Goal: Task Accomplishment & Management: Use online tool/utility

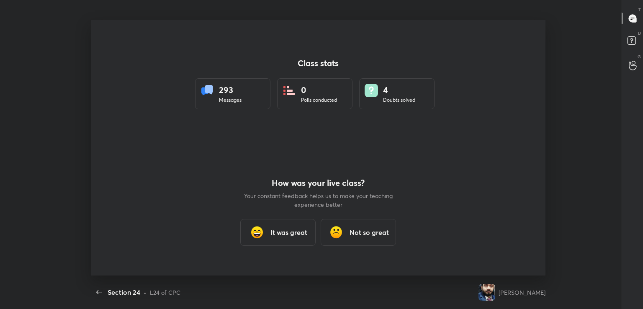
scroll to position [3, 0]
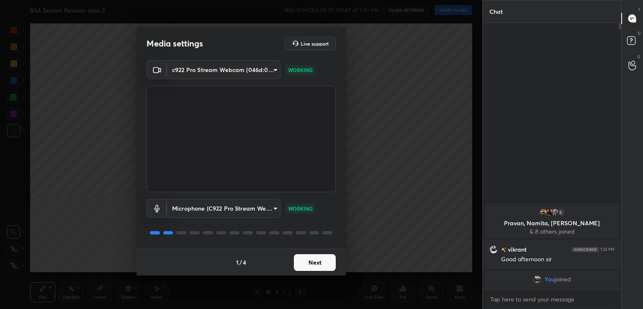
click at [316, 262] on button "Next" at bounding box center [315, 262] width 42 height 17
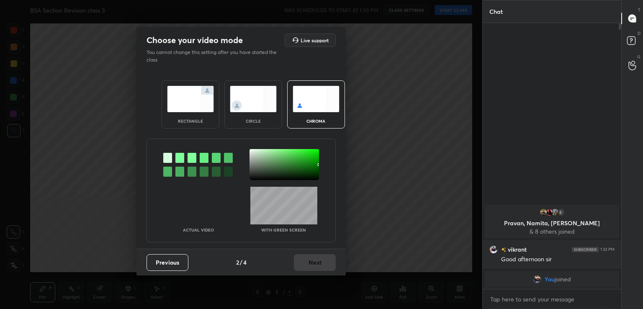
click at [180, 158] on div at bounding box center [179, 158] width 9 height 10
click at [261, 167] on div at bounding box center [261, 168] width 2 height 2
click at [315, 263] on button "Next" at bounding box center [315, 262] width 42 height 17
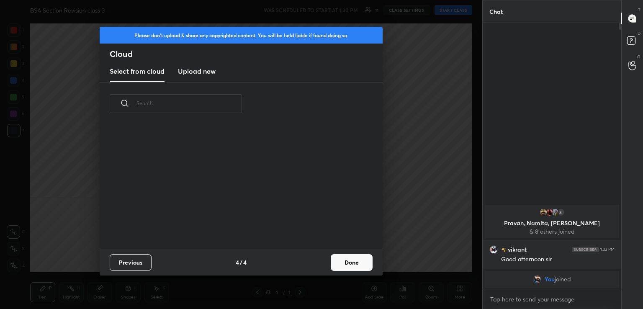
click at [322, 262] on div "Previous 4 / 4 Done" at bounding box center [241, 262] width 283 height 27
click at [346, 263] on button "Done" at bounding box center [352, 262] width 42 height 17
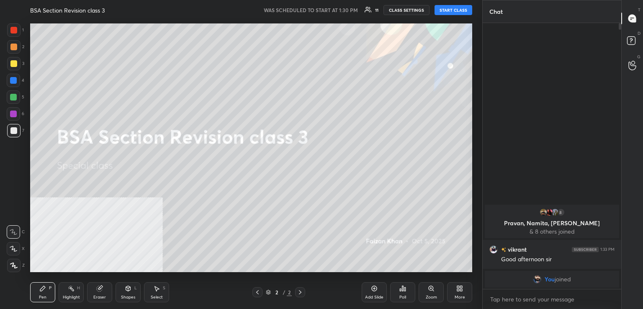
click at [449, 10] on button "START CLASS" at bounding box center [453, 10] width 38 height 10
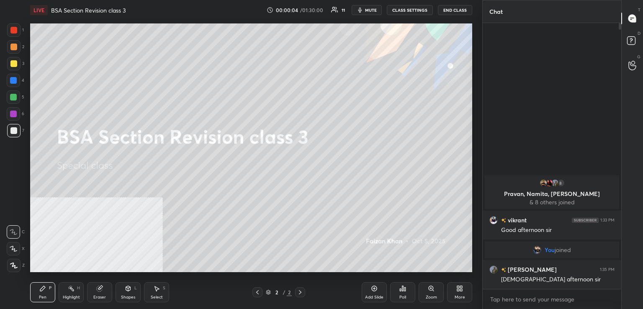
click at [459, 288] on icon at bounding box center [459, 288] width 7 height 7
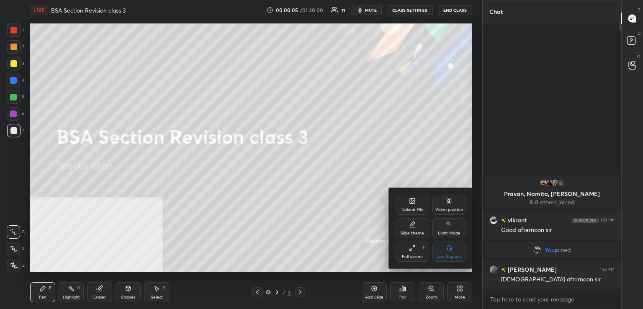
click at [410, 203] on icon at bounding box center [412, 200] width 5 height 5
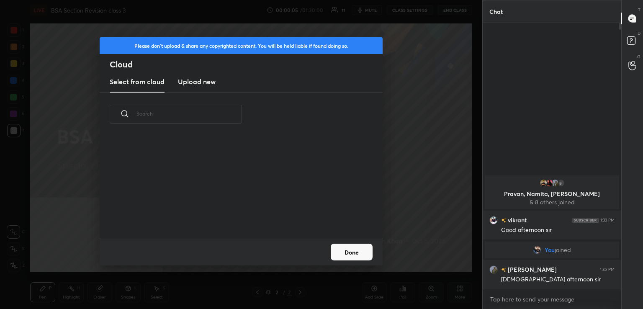
scroll to position [2, 4]
click at [209, 80] on h3 "Upload new" at bounding box center [197, 82] width 38 height 10
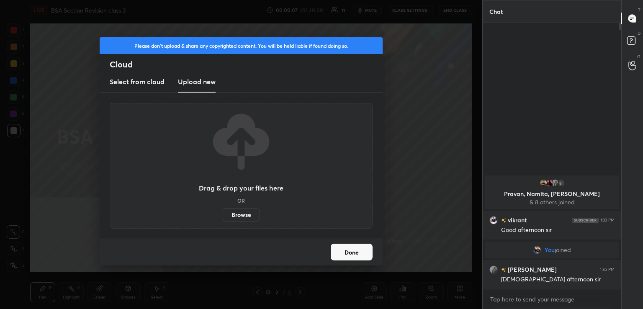
click at [243, 214] on label "Browse" at bounding box center [241, 214] width 37 height 13
click at [223, 214] on input "Browse" at bounding box center [223, 214] width 0 height 13
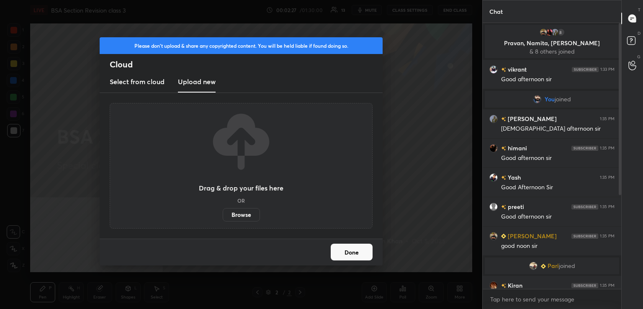
click at [241, 210] on label "Browse" at bounding box center [241, 214] width 37 height 13
click at [223, 210] on input "Browse" at bounding box center [223, 214] width 0 height 13
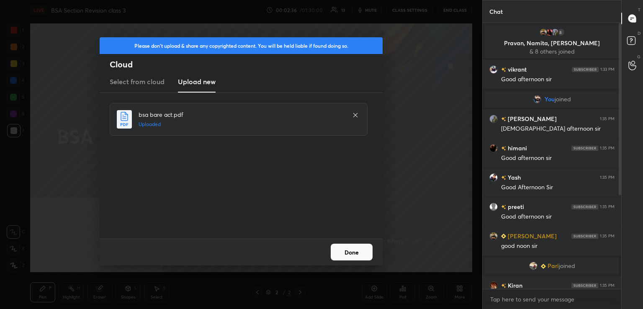
click at [363, 251] on button "Done" at bounding box center [352, 252] width 42 height 17
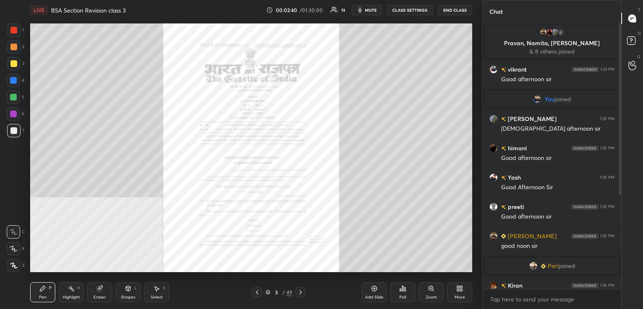
click at [259, 290] on icon at bounding box center [257, 292] width 7 height 7
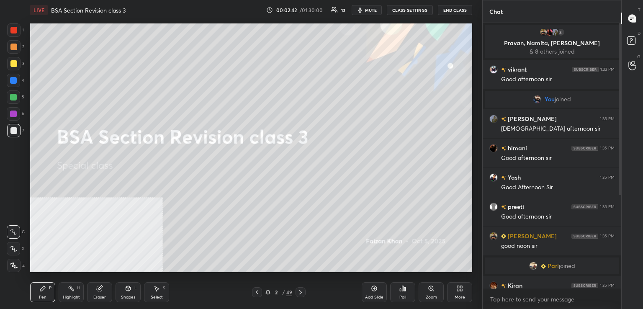
click at [452, 286] on div "More" at bounding box center [459, 292] width 25 height 20
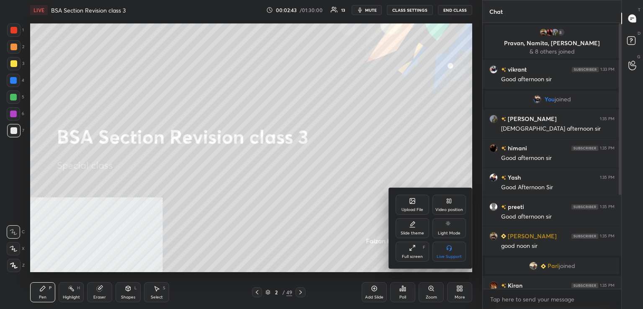
click at [410, 201] on icon at bounding box center [412, 200] width 5 height 5
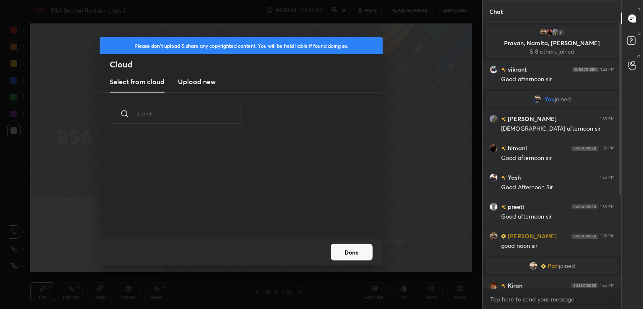
scroll to position [103, 269]
click at [203, 82] on h3 "Upload new" at bounding box center [197, 82] width 38 height 10
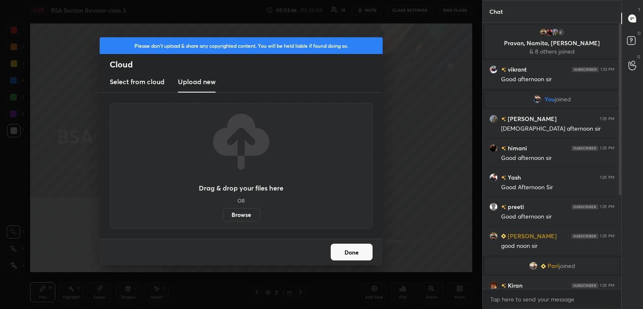
click at [246, 215] on label "Browse" at bounding box center [241, 214] width 37 height 13
click at [223, 215] on input "Browse" at bounding box center [223, 214] width 0 height 13
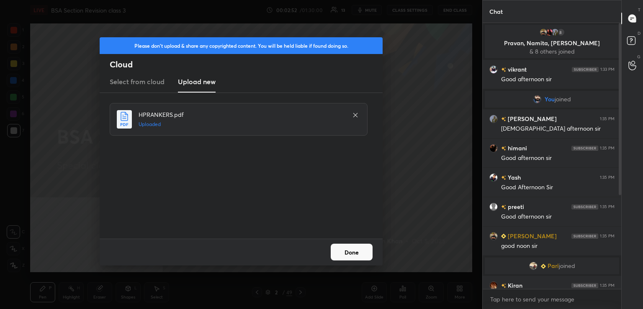
click at [363, 255] on button "Done" at bounding box center [352, 252] width 42 height 17
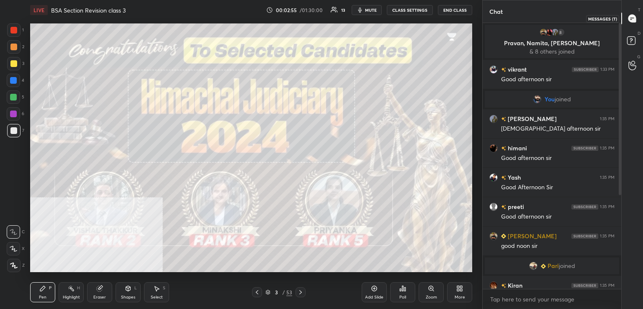
click at [631, 19] on icon at bounding box center [632, 19] width 8 height 8
click at [632, 44] on rect at bounding box center [631, 41] width 8 height 8
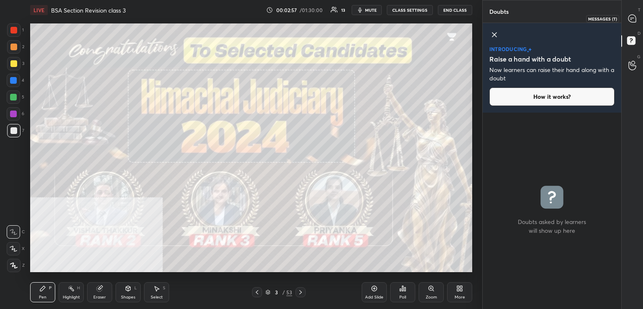
click at [633, 18] on icon at bounding box center [631, 18] width 3 height 0
type textarea "x"
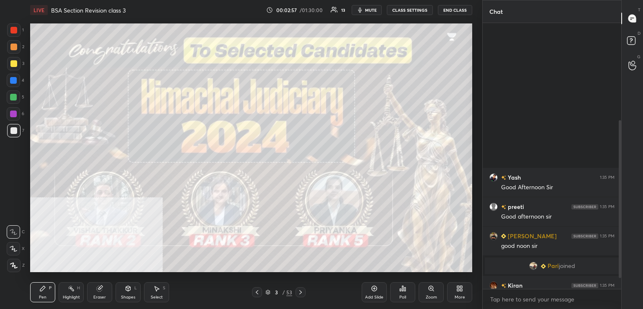
scroll to position [263, 136]
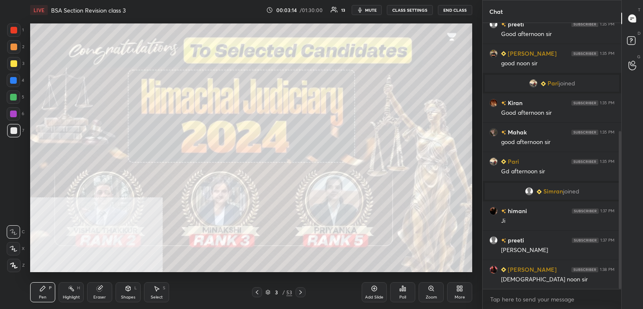
click at [301, 290] on icon at bounding box center [300, 292] width 7 height 7
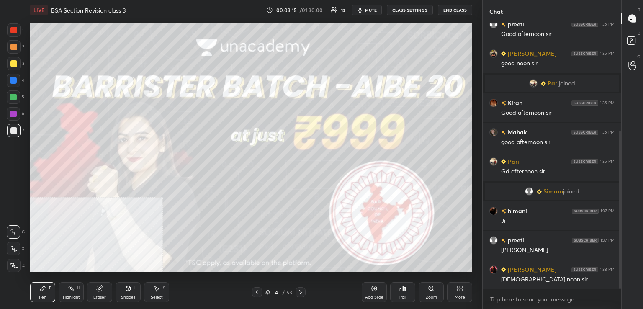
click at [301, 290] on icon at bounding box center [300, 292] width 7 height 7
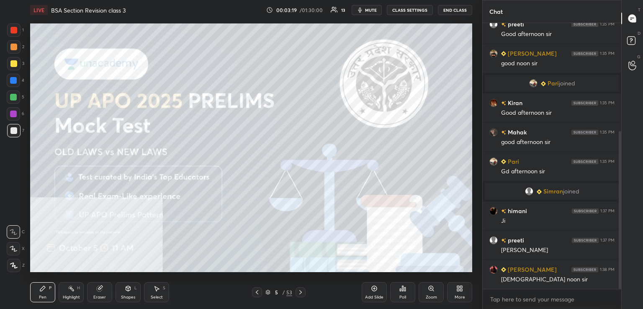
click at [15, 31] on div at bounding box center [13, 30] width 7 height 7
click at [12, 30] on div at bounding box center [13, 30] width 7 height 7
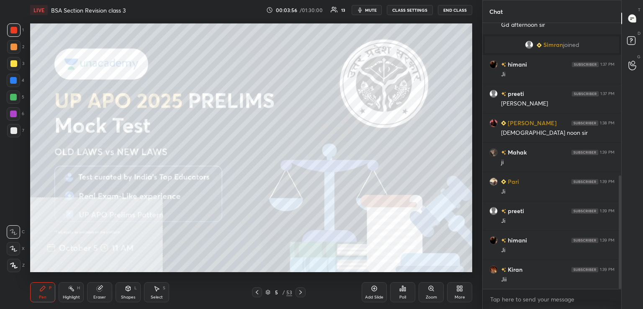
scroll to position [358, 0]
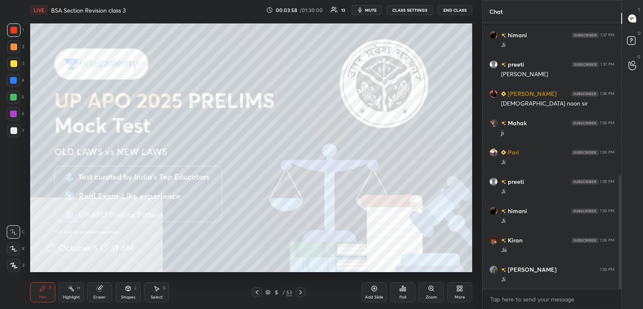
click at [299, 292] on icon at bounding box center [300, 292] width 7 height 7
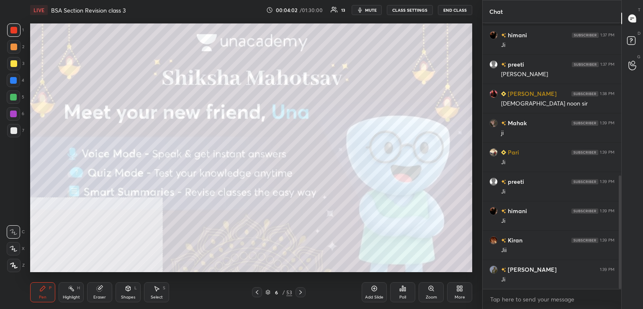
click at [298, 294] on icon at bounding box center [300, 292] width 7 height 7
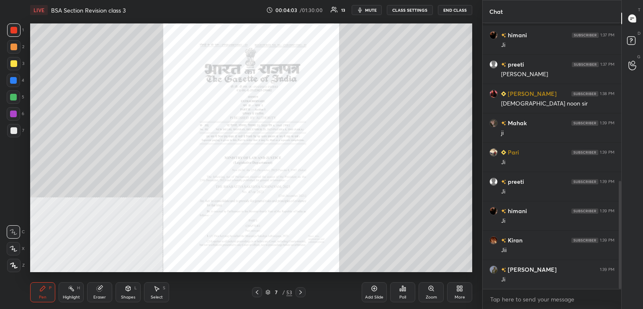
scroll to position [387, 0]
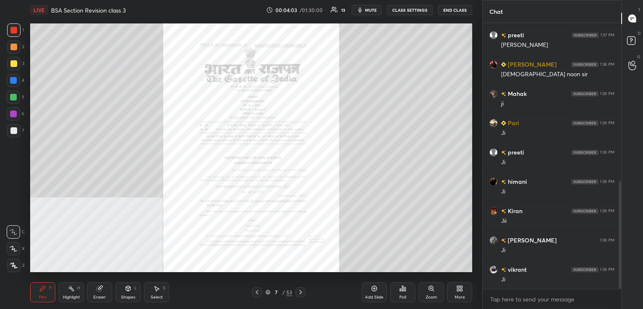
click at [429, 291] on icon at bounding box center [431, 288] width 7 height 7
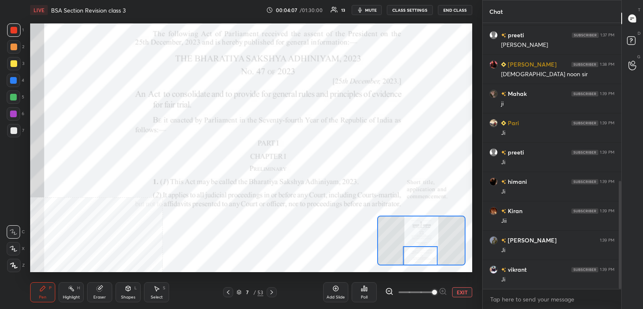
click at [12, 29] on div at bounding box center [13, 30] width 7 height 7
click at [15, 30] on div at bounding box center [13, 30] width 7 height 7
click at [13, 266] on icon at bounding box center [13, 265] width 7 height 5
click at [230, 295] on icon at bounding box center [228, 292] width 7 height 7
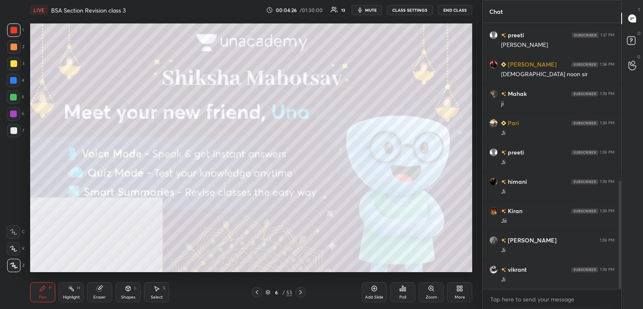
click at [379, 290] on div "Add Slide" at bounding box center [374, 292] width 25 height 20
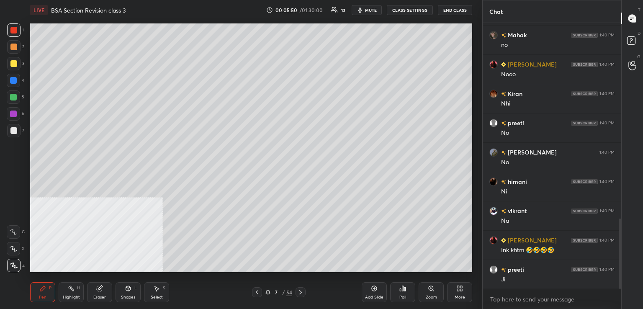
scroll to position [739, 0]
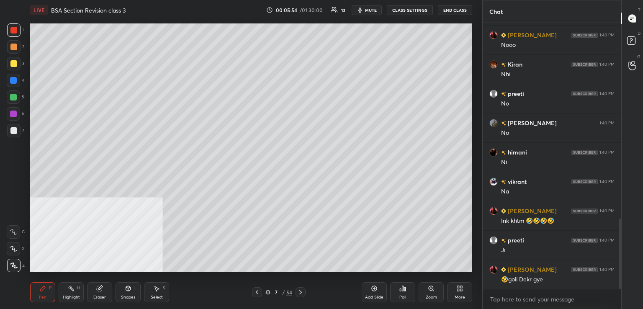
click at [14, 231] on icon at bounding box center [14, 232] width 8 height 6
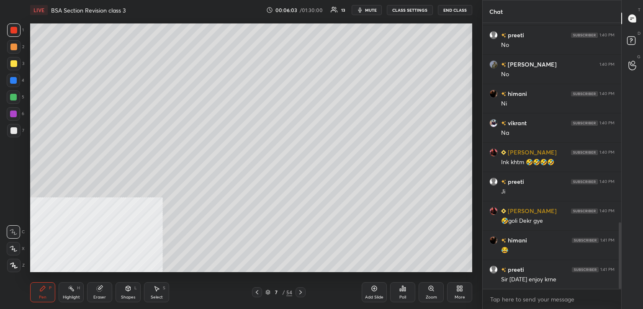
scroll to position [827, 0]
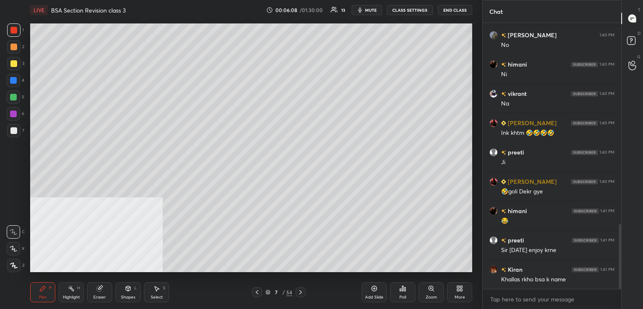
click at [10, 31] on div at bounding box center [13, 29] width 13 height 13
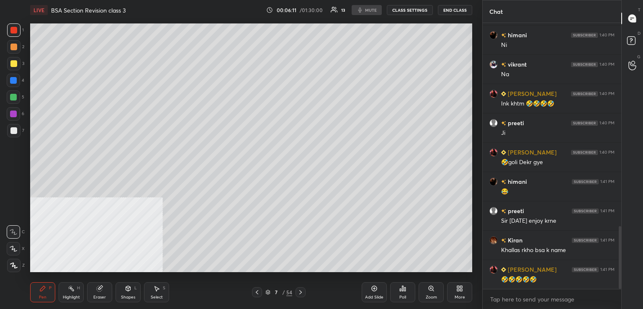
scroll to position [876, 0]
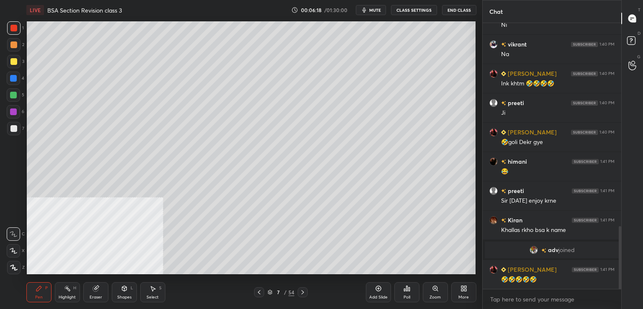
scroll to position [41589, 41396]
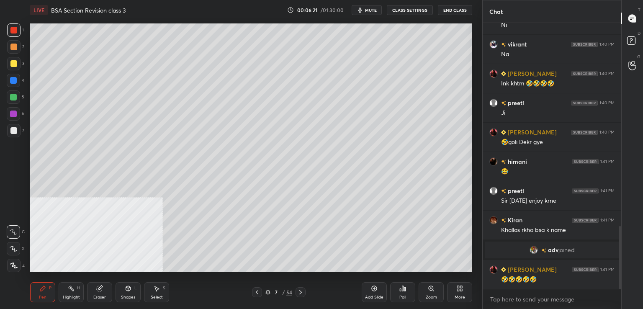
click at [301, 292] on icon at bounding box center [300, 292] width 3 height 4
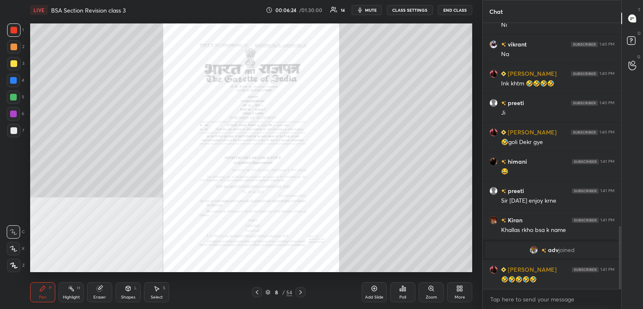
click at [12, 31] on div at bounding box center [13, 30] width 7 height 7
click at [301, 292] on icon at bounding box center [300, 292] width 7 height 7
click at [303, 292] on icon at bounding box center [300, 292] width 7 height 7
click at [300, 293] on icon at bounding box center [300, 292] width 3 height 4
click at [258, 292] on icon at bounding box center [257, 292] width 7 height 7
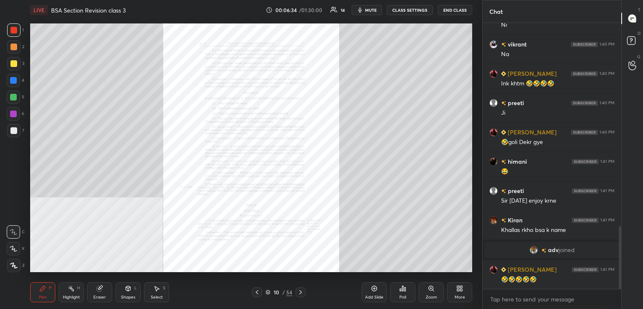
click at [259, 291] on icon at bounding box center [257, 292] width 7 height 7
click at [254, 290] on icon at bounding box center [257, 292] width 7 height 7
click at [434, 288] on icon at bounding box center [431, 288] width 7 height 7
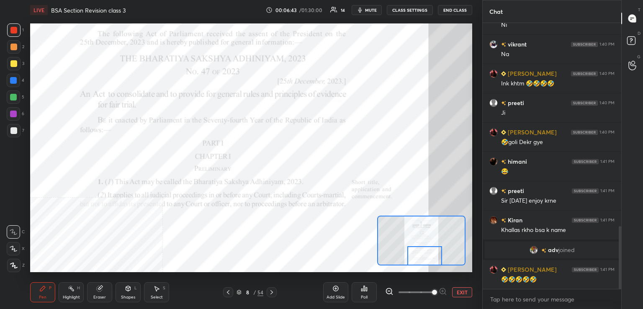
click at [11, 263] on icon at bounding box center [13, 265] width 7 height 5
click at [12, 246] on icon at bounding box center [13, 248] width 7 height 5
click at [15, 230] on icon at bounding box center [14, 232] width 8 height 6
click at [269, 292] on icon at bounding box center [271, 292] width 7 height 7
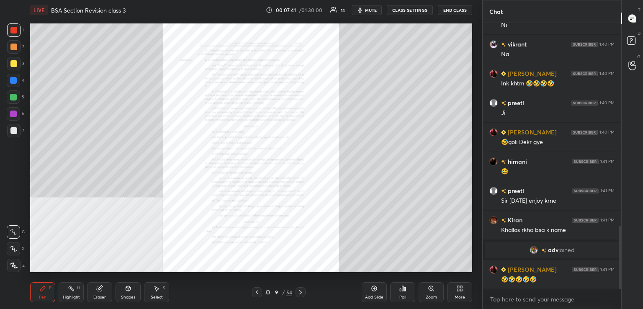
click at [426, 290] on div "Zoom" at bounding box center [430, 292] width 25 height 20
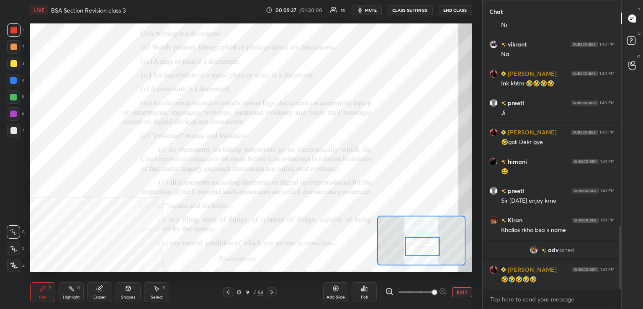
click at [19, 29] on div at bounding box center [13, 29] width 13 height 13
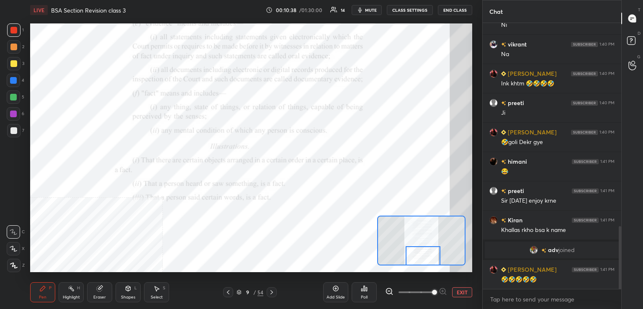
click at [274, 290] on icon at bounding box center [271, 292] width 7 height 7
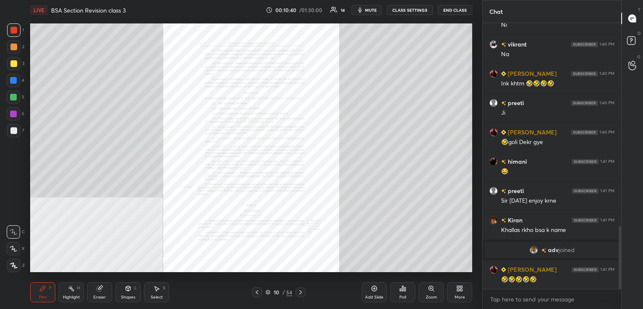
click at [431, 287] on icon at bounding box center [430, 288] width 5 height 5
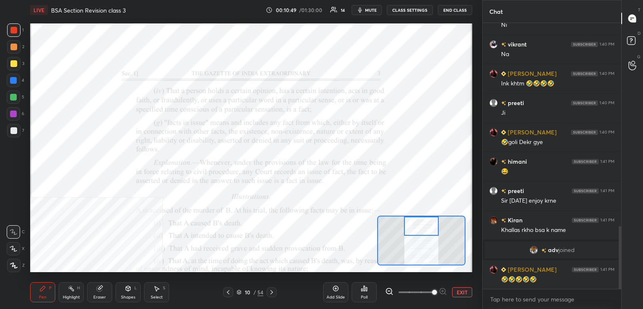
click at [11, 29] on div at bounding box center [13, 30] width 7 height 7
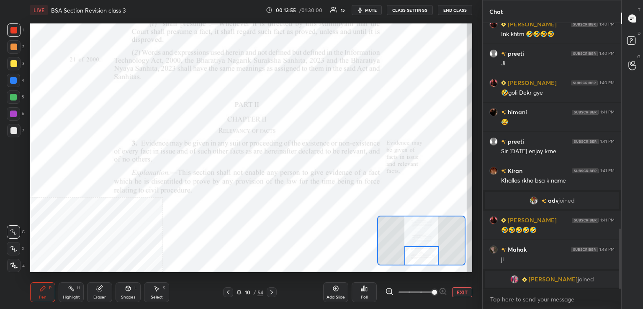
scroll to position [808, 0]
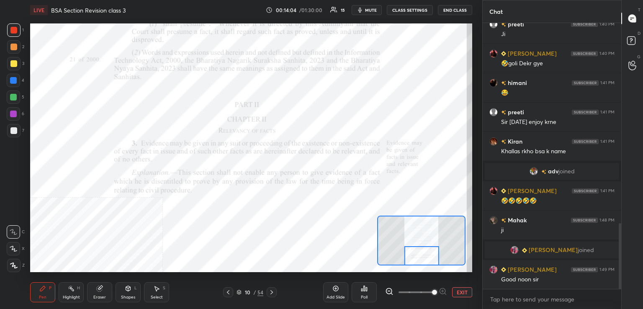
click at [270, 292] on icon at bounding box center [271, 292] width 7 height 7
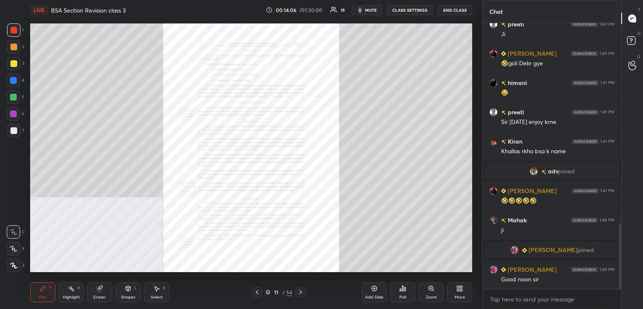
click at [432, 287] on icon at bounding box center [430, 288] width 5 height 5
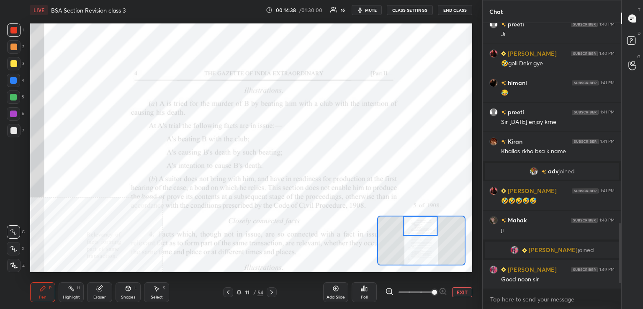
scroll to position [1013, 0]
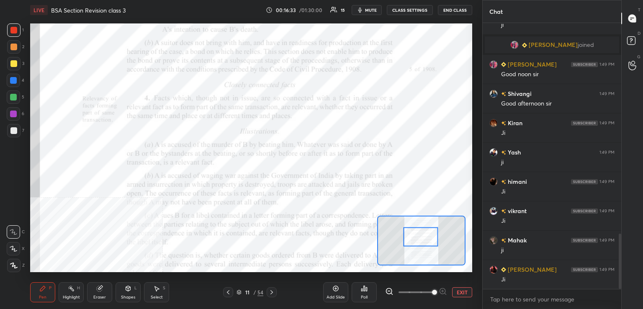
click at [270, 291] on icon at bounding box center [271, 292] width 7 height 7
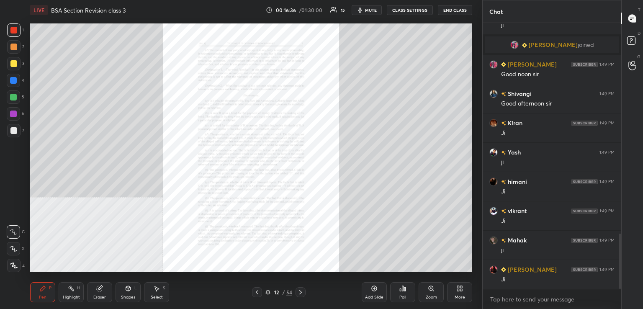
click at [252, 292] on div at bounding box center [257, 292] width 10 height 10
click at [432, 288] on icon at bounding box center [430, 288] width 5 height 5
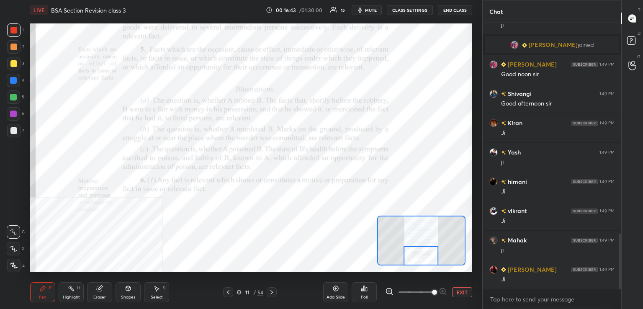
click at [10, 29] on div at bounding box center [13, 30] width 7 height 7
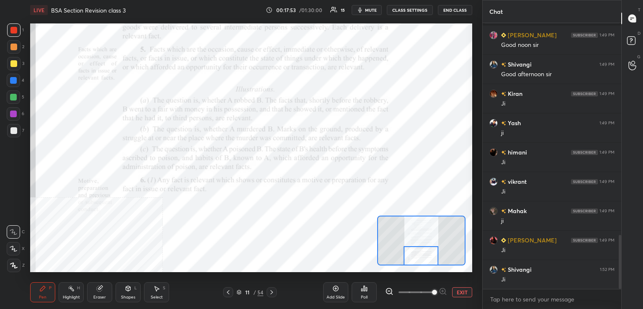
click at [271, 294] on icon at bounding box center [271, 292] width 7 height 7
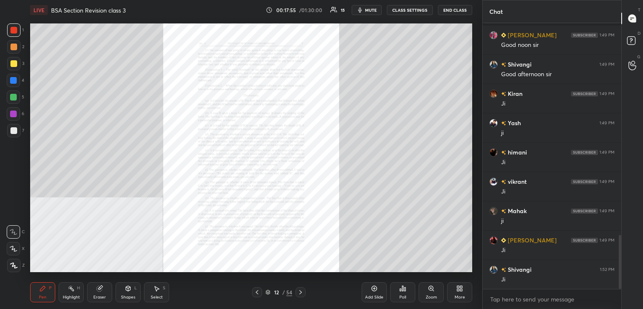
click at [251, 293] on div "12 / 54" at bounding box center [279, 292] width 166 height 10
click at [254, 292] on icon at bounding box center [257, 292] width 7 height 7
click at [434, 287] on div "Zoom" at bounding box center [430, 292] width 25 height 20
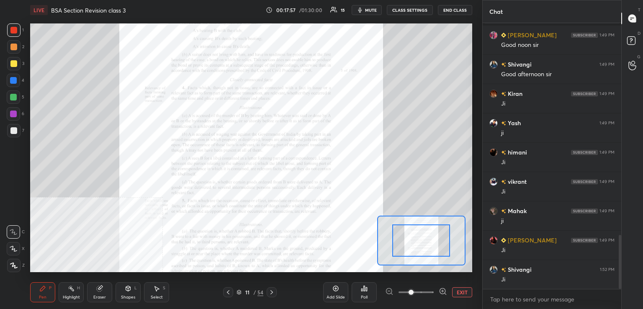
click at [413, 290] on span at bounding box center [410, 292] width 5 height 5
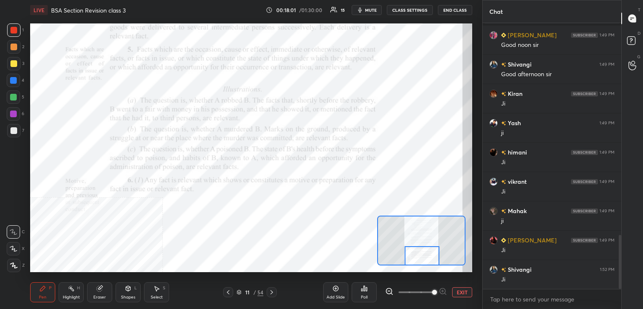
click at [273, 292] on icon at bounding box center [271, 292] width 7 height 7
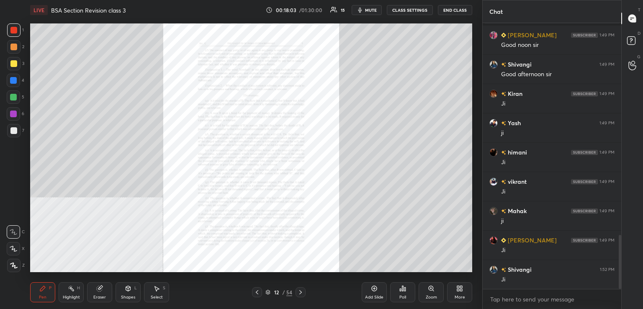
click at [431, 286] on icon at bounding box center [430, 288] width 5 height 5
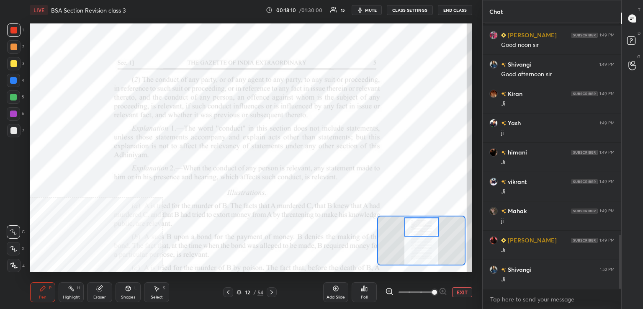
click at [15, 30] on div at bounding box center [13, 30] width 7 height 7
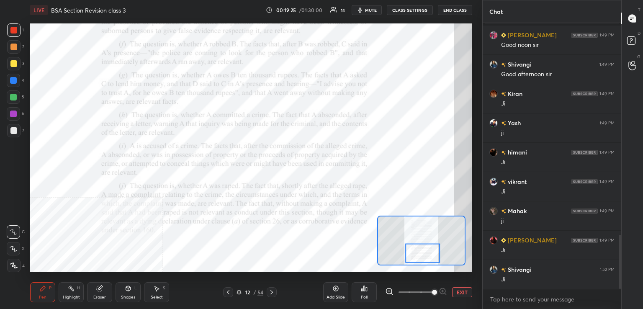
click at [273, 291] on icon at bounding box center [271, 292] width 7 height 7
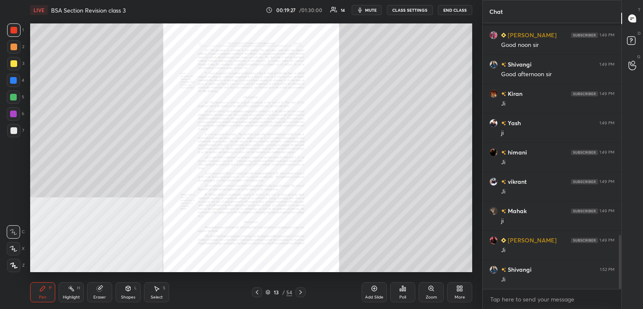
click at [427, 288] on div "Zoom" at bounding box center [430, 292] width 25 height 20
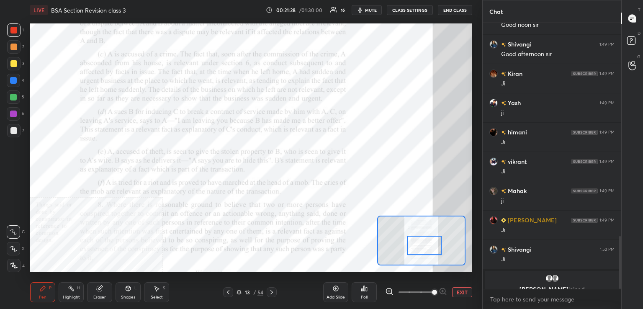
scroll to position [1072, 0]
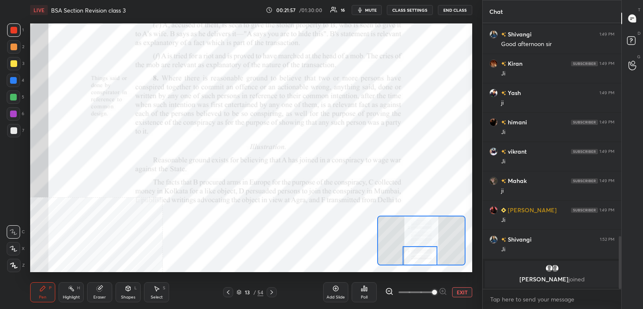
click at [15, 33] on div at bounding box center [13, 30] width 7 height 7
click at [14, 115] on div at bounding box center [13, 113] width 7 height 7
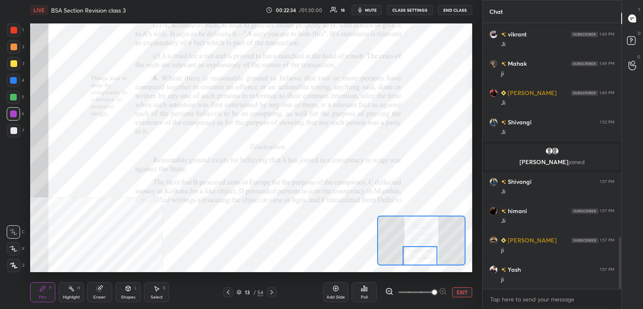
scroll to position [1126, 0]
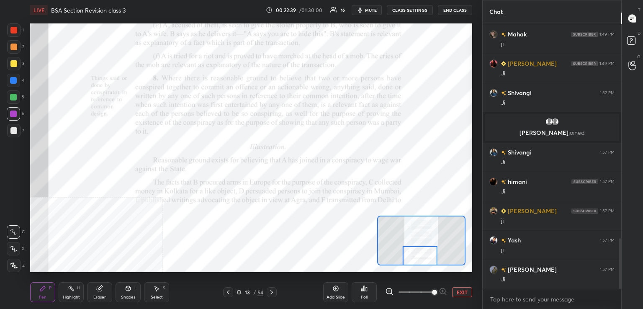
click at [269, 292] on icon at bounding box center [271, 292] width 7 height 7
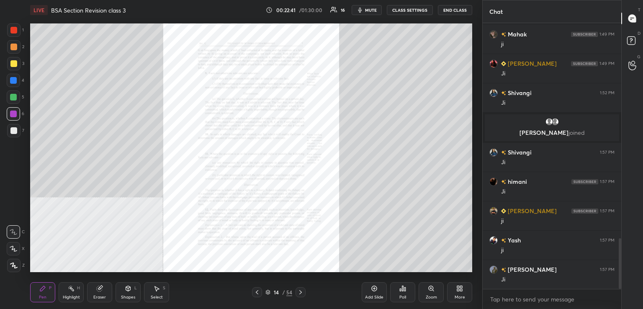
click at [426, 290] on div "Zoom" at bounding box center [430, 292] width 25 height 20
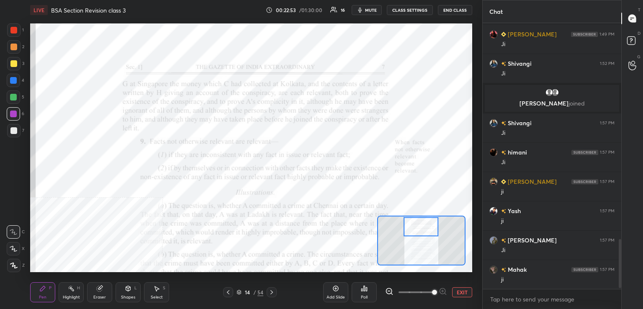
scroll to position [1176, 0]
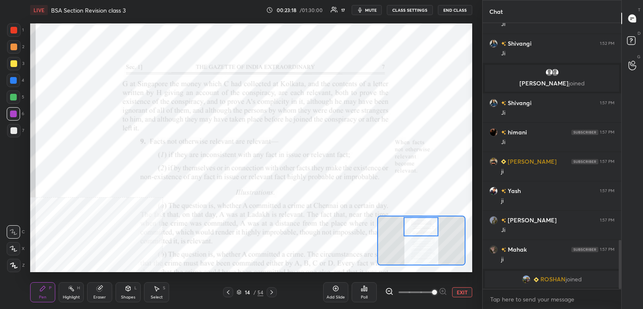
click at [12, 62] on div at bounding box center [13, 63] width 7 height 7
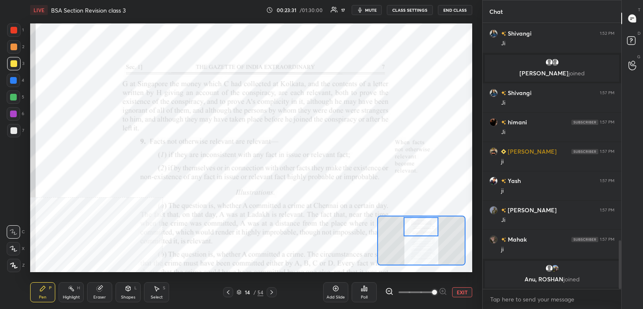
click at [10, 29] on div at bounding box center [13, 29] width 13 height 13
click at [65, 290] on div "Highlight H" at bounding box center [71, 292] width 25 height 20
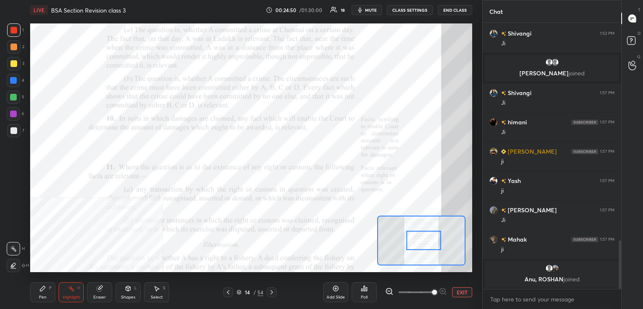
click at [68, 292] on div "Highlight H" at bounding box center [71, 292] width 25 height 20
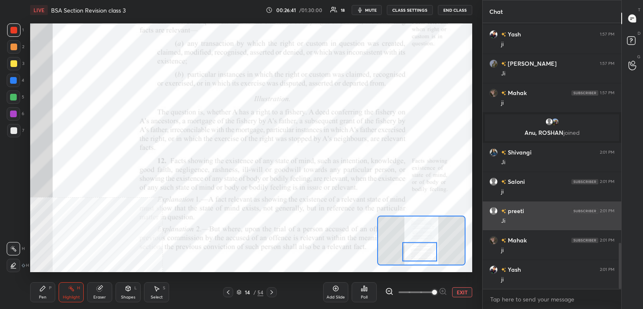
scroll to position [1303, 0]
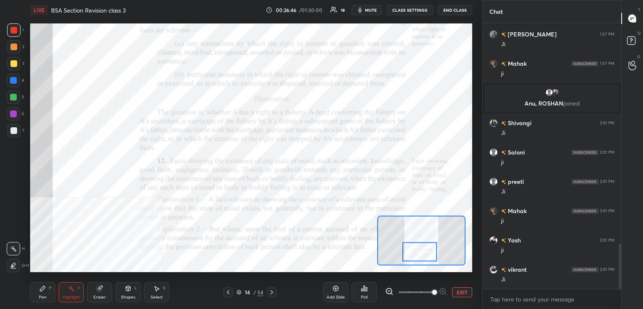
click at [43, 288] on icon at bounding box center [42, 288] width 5 height 5
click at [273, 292] on icon at bounding box center [271, 292] width 7 height 7
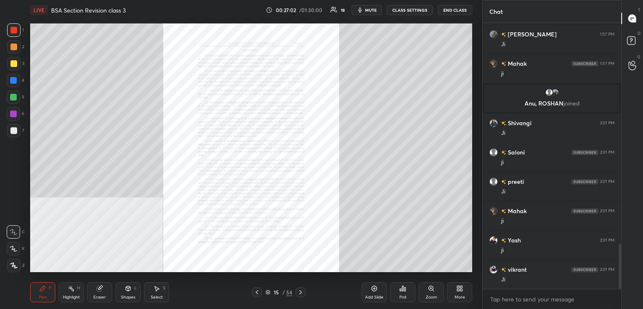
click at [430, 290] on icon at bounding box center [430, 288] width 5 height 5
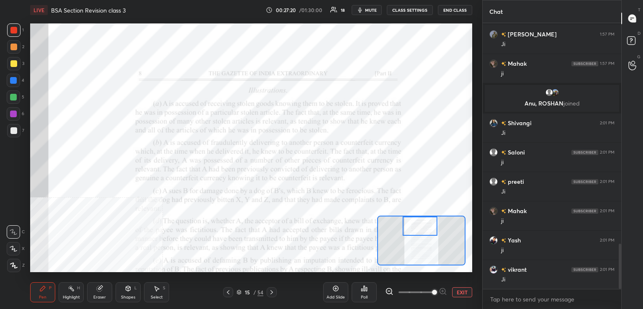
click at [270, 293] on icon at bounding box center [271, 292] width 7 height 7
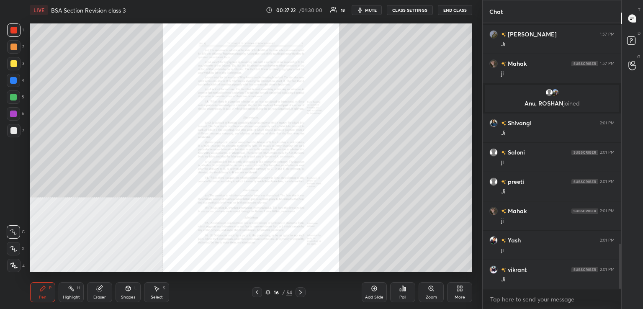
click at [428, 288] on icon at bounding box center [431, 288] width 7 height 7
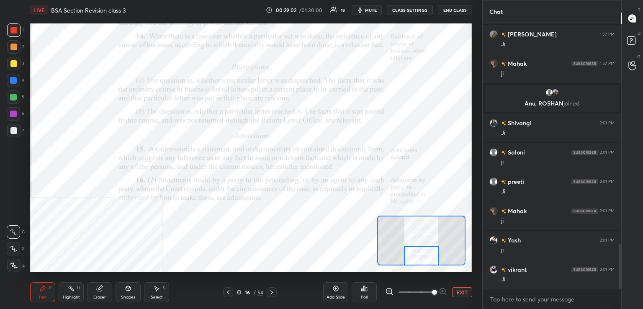
click at [268, 292] on icon at bounding box center [271, 292] width 7 height 7
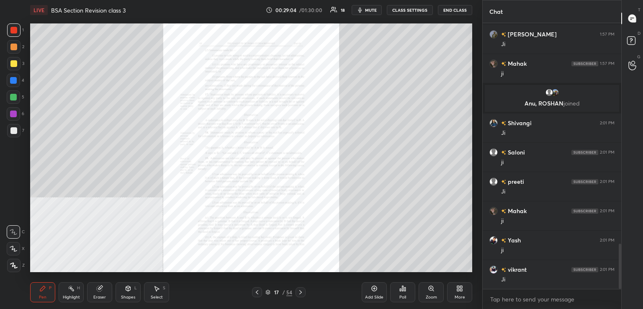
click at [431, 289] on icon at bounding box center [430, 288] width 5 height 5
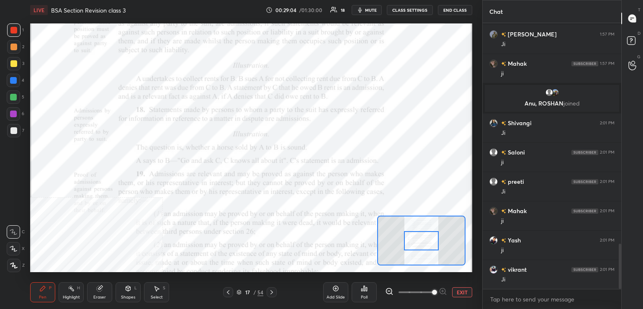
click at [432, 290] on span at bounding box center [434, 292] width 5 height 5
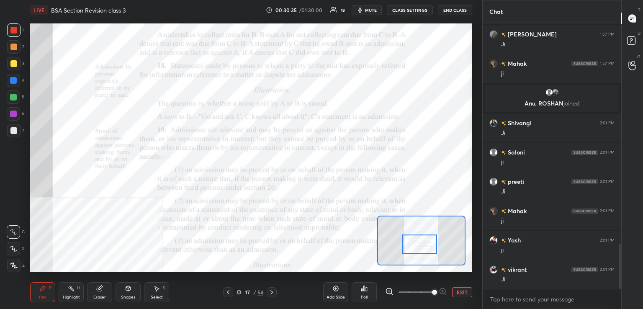
click at [274, 292] on icon at bounding box center [271, 292] width 7 height 7
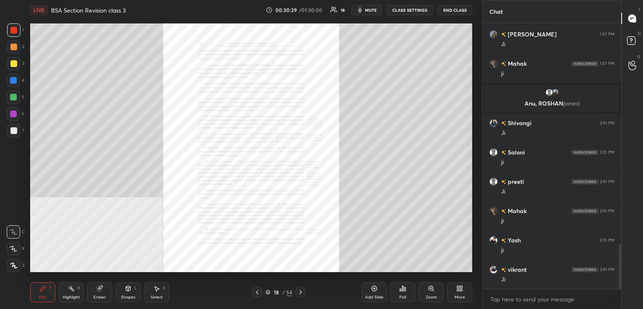
click at [432, 292] on icon at bounding box center [431, 288] width 7 height 7
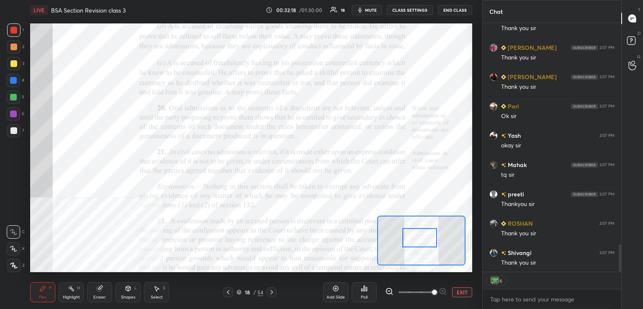
scroll to position [2023, 0]
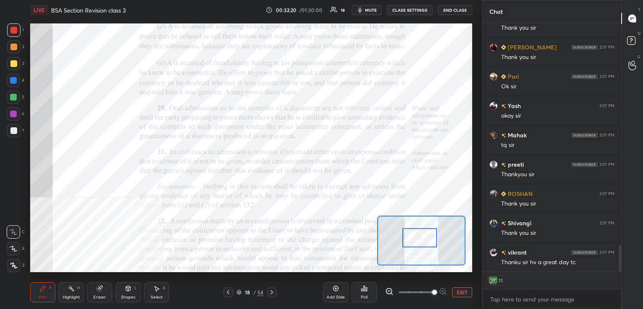
click at [462, 8] on button "End Class" at bounding box center [455, 10] width 34 height 10
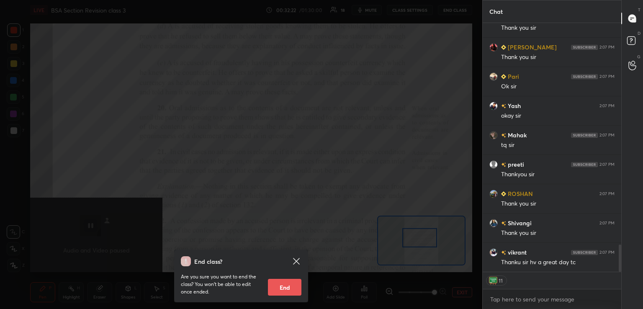
click at [289, 288] on button "End" at bounding box center [284, 287] width 33 height 17
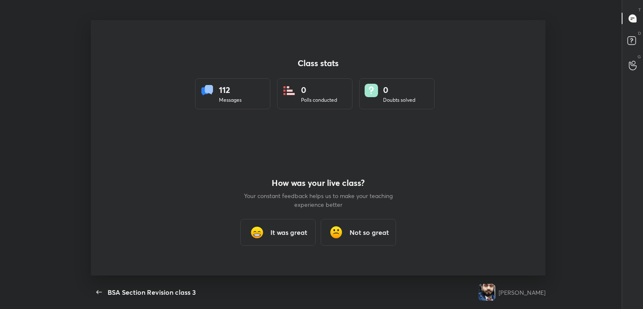
scroll to position [0, 0]
type textarea "x"
